Goal: Information Seeking & Learning: Learn about a topic

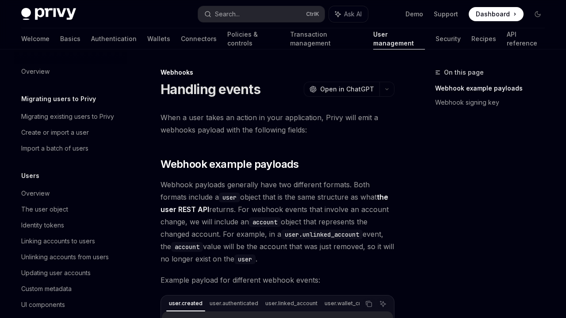
scroll to position [182, 0]
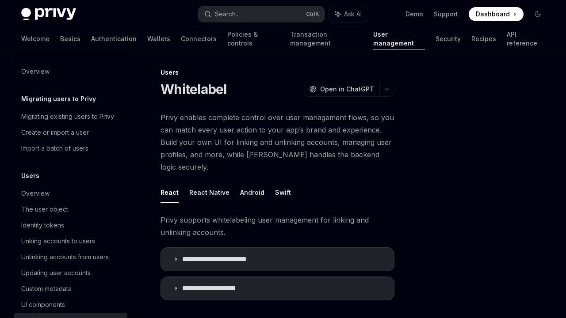
type textarea "*"
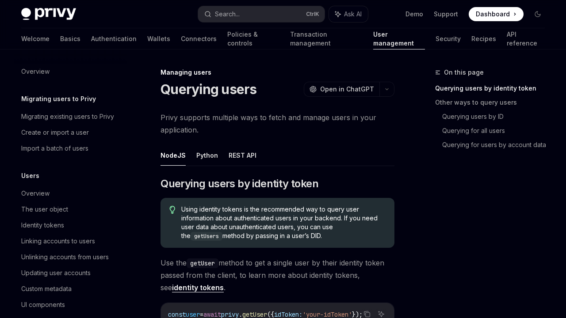
scroll to position [182, 0]
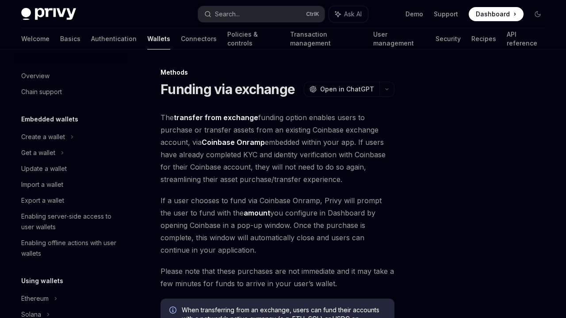
scroll to position [330, 0]
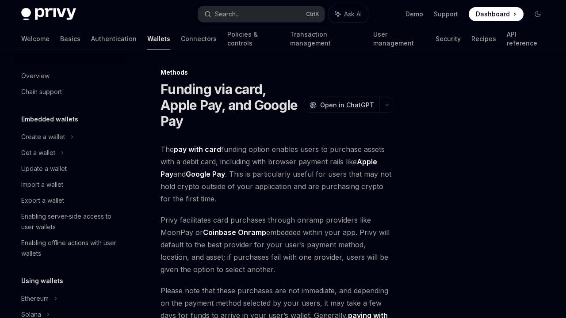
scroll to position [293, 0]
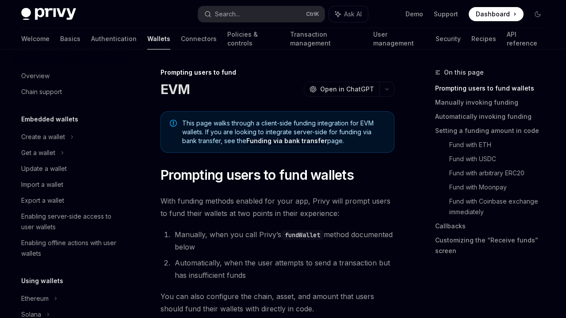
scroll to position [319, 0]
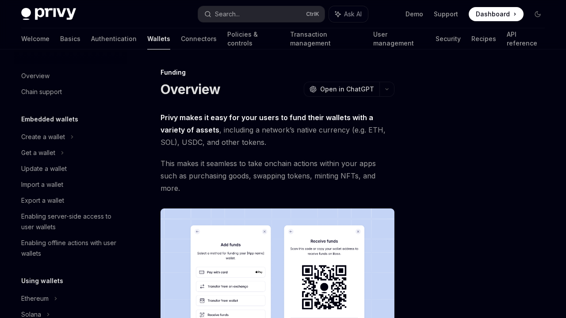
scroll to position [256, 0]
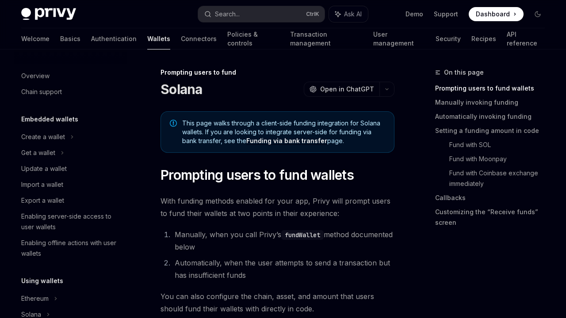
scroll to position [335, 0]
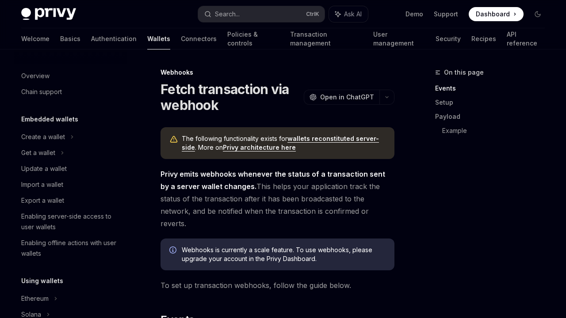
scroll to position [380, 0]
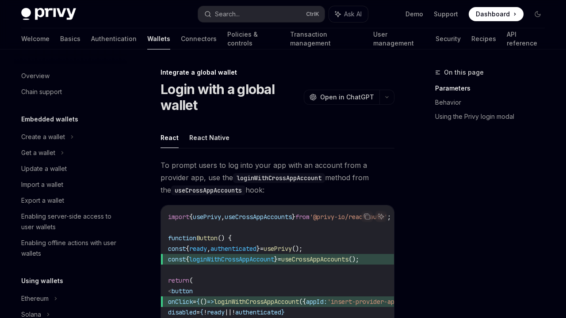
scroll to position [558, 0]
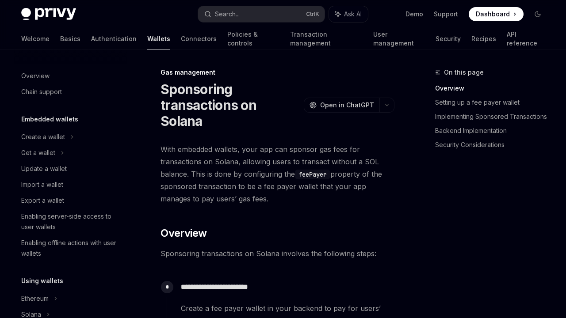
scroll to position [447, 0]
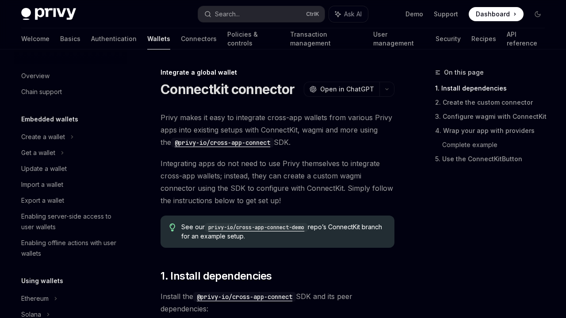
scroll to position [558, 0]
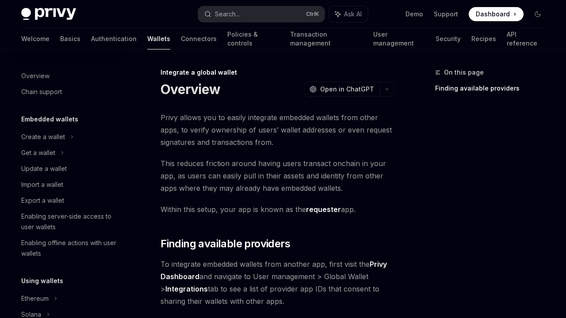
scroll to position [558, 0]
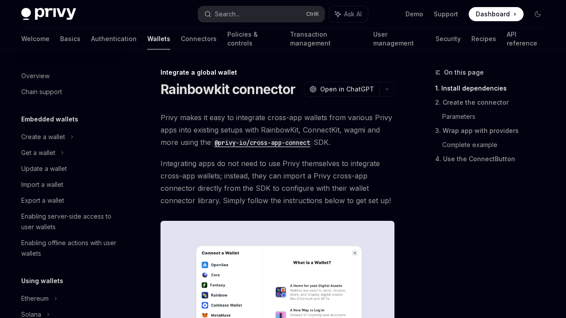
scroll to position [558, 0]
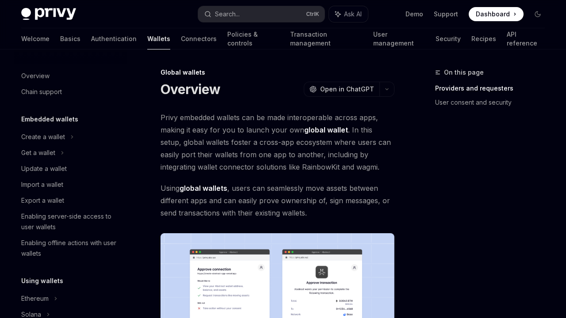
scroll to position [447, 0]
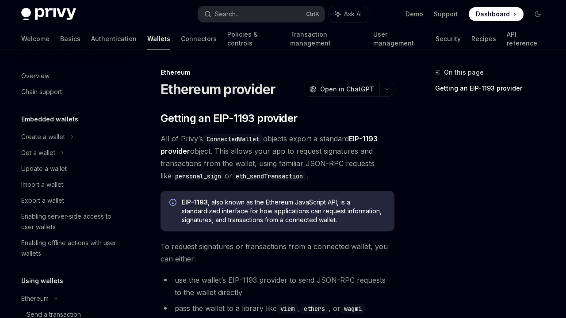
scroll to position [242, 0]
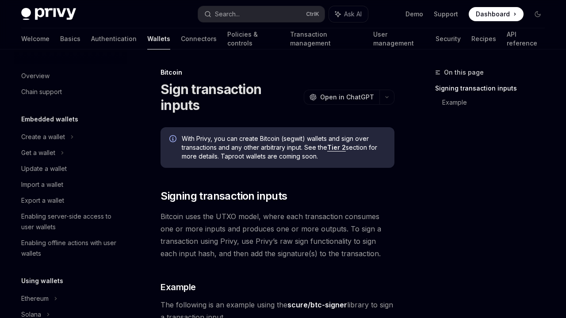
scroll to position [163, 0]
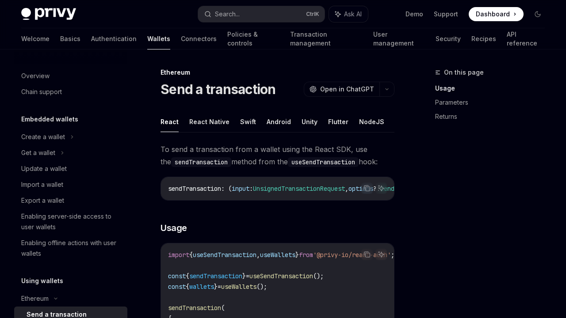
scroll to position [131, 0]
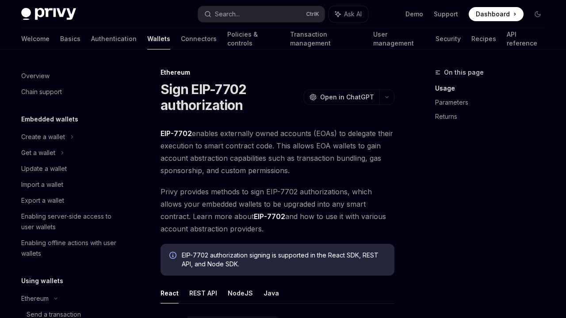
scroll to position [210, 0]
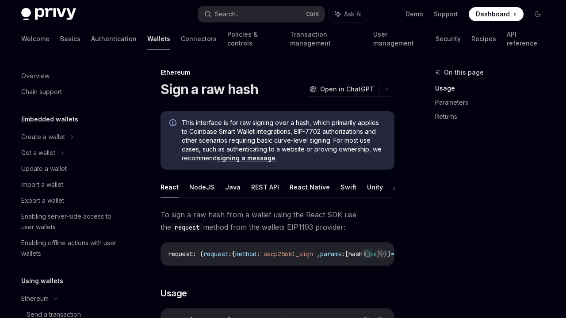
scroll to position [195, 0]
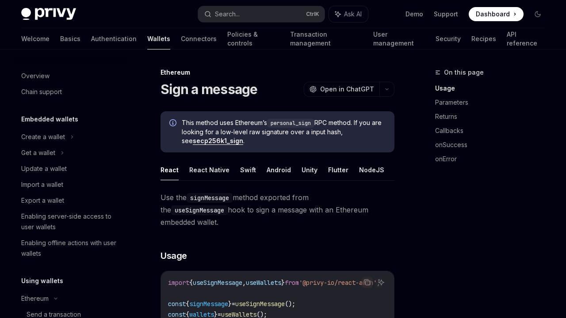
scroll to position [163, 0]
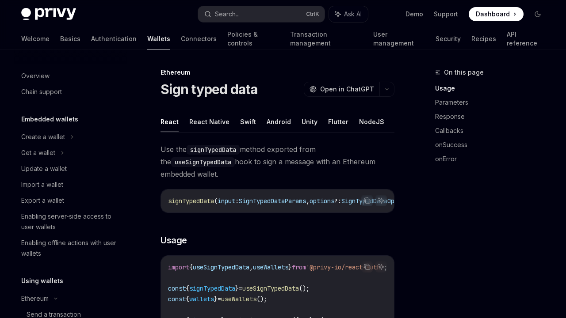
scroll to position [179, 0]
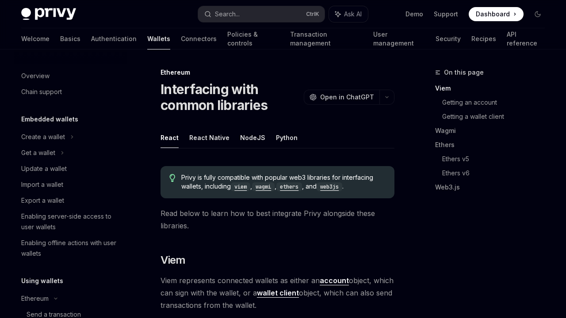
scroll to position [264, 0]
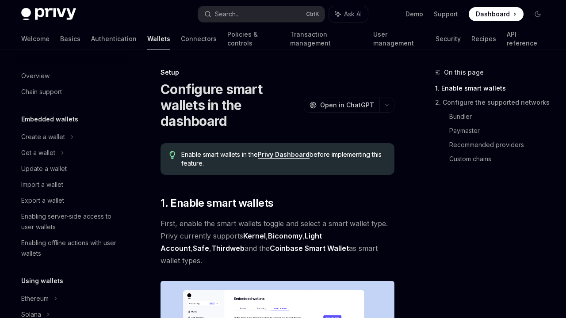
scroll to position [226, 0]
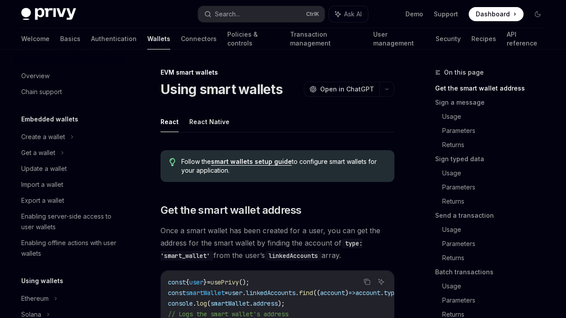
scroll to position [226, 0]
